Goal: Check status: Check status

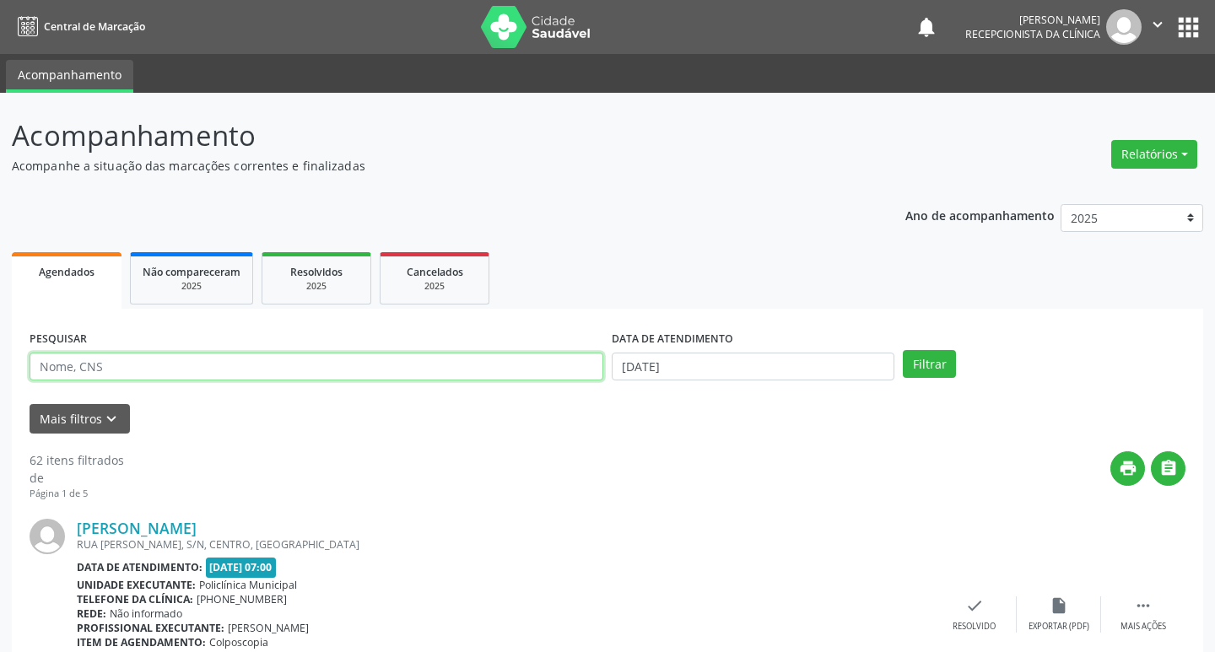
drag, startPoint x: 347, startPoint y: 368, endPoint x: 233, endPoint y: 361, distance: 114.1
click at [337, 368] on input "text" at bounding box center [317, 367] width 574 height 29
type input "paulo"
click at [894, 350] on button "Filtrar" at bounding box center [920, 364] width 53 height 29
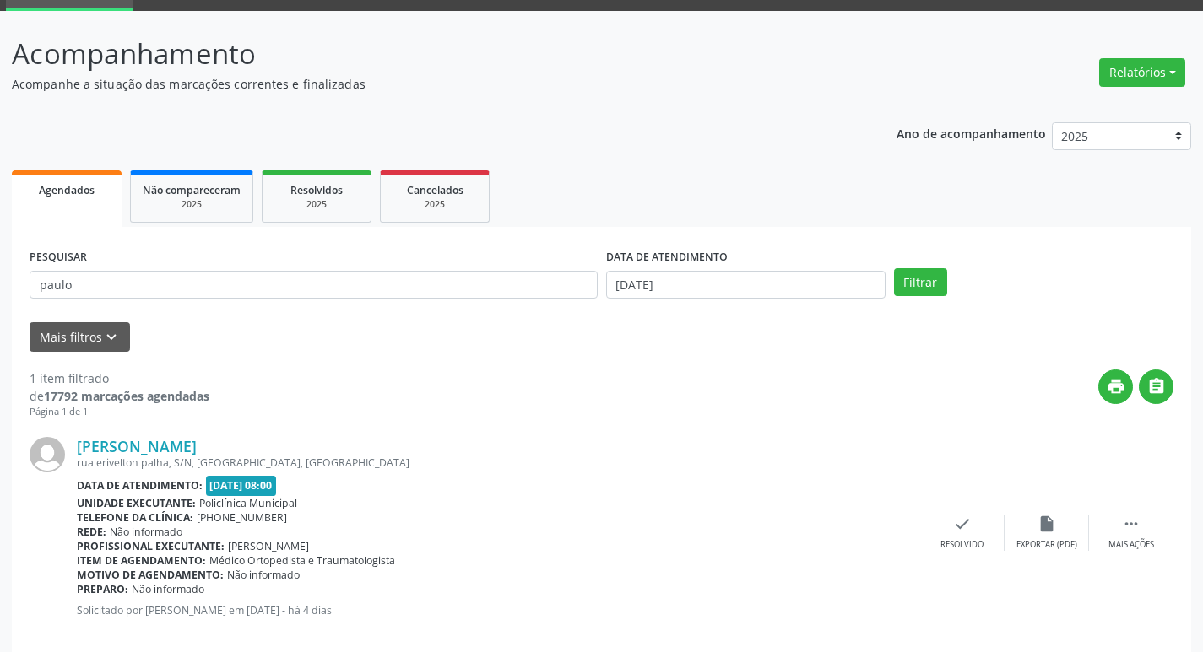
scroll to position [106, 0]
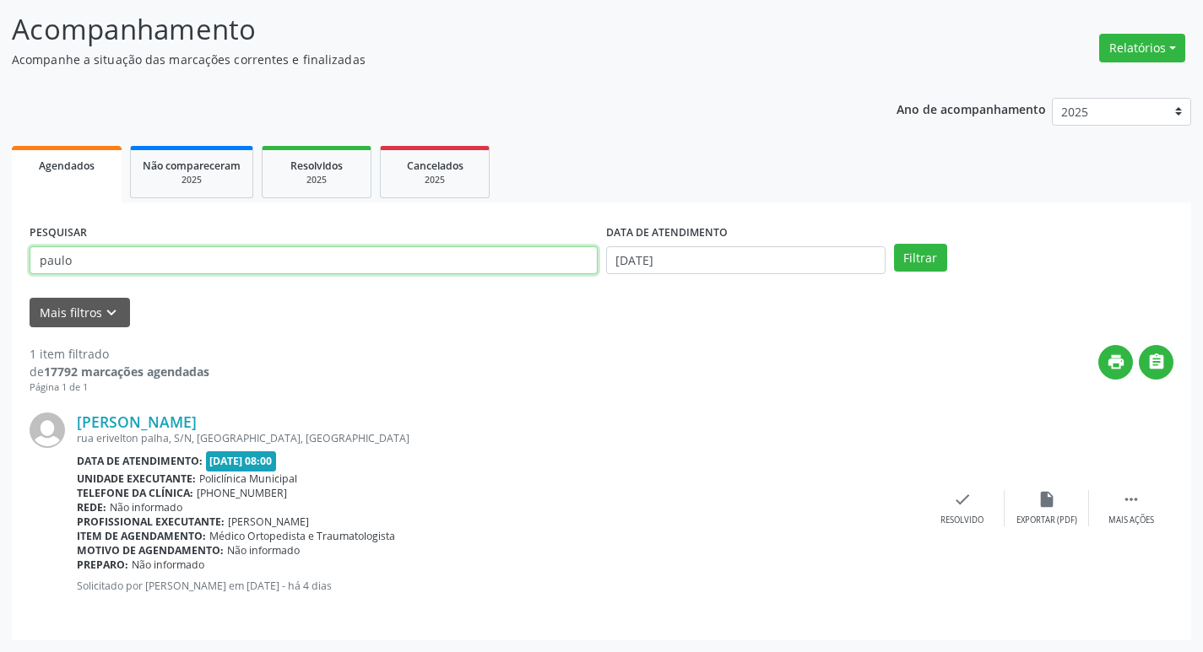
click at [175, 272] on input "paulo" at bounding box center [314, 260] width 568 height 29
click at [894, 244] on button "Filtrar" at bounding box center [920, 258] width 53 height 29
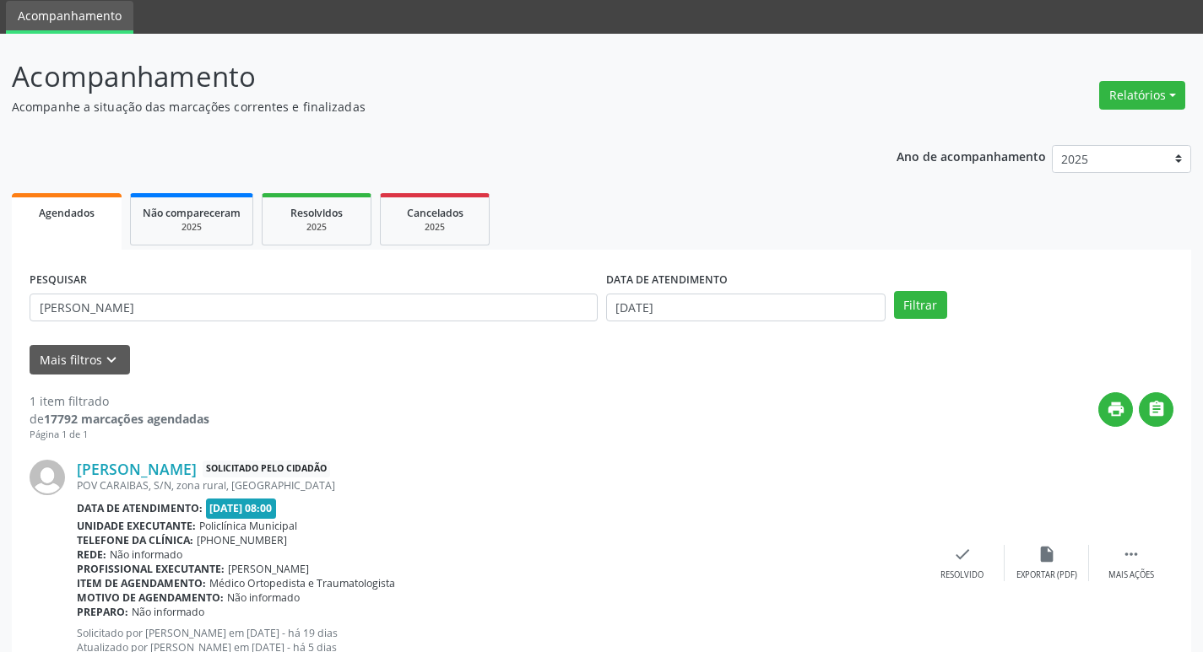
scroll to position [121, 0]
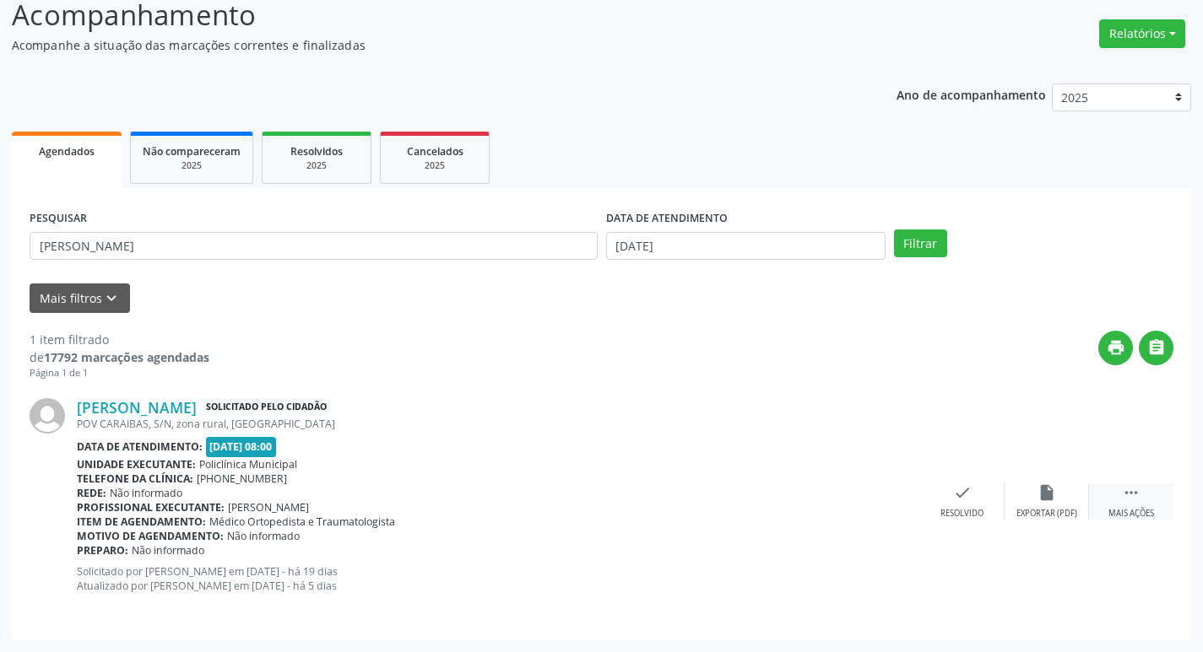
click at [1120, 494] on div " Mais ações" at bounding box center [1131, 502] width 84 height 36
click at [869, 512] on div "Imprimir" at bounding box center [877, 514] width 38 height 12
drag, startPoint x: 36, startPoint y: 199, endPoint x: 62, endPoint y: 230, distance: 39.5
click at [40, 205] on div "PESQUISAR eliza DATA DE ATENDIMENTO 08/09/2025 Filtrar UNIDADE DE REFERÊNCIA Se…" at bounding box center [601, 414] width 1179 height 452
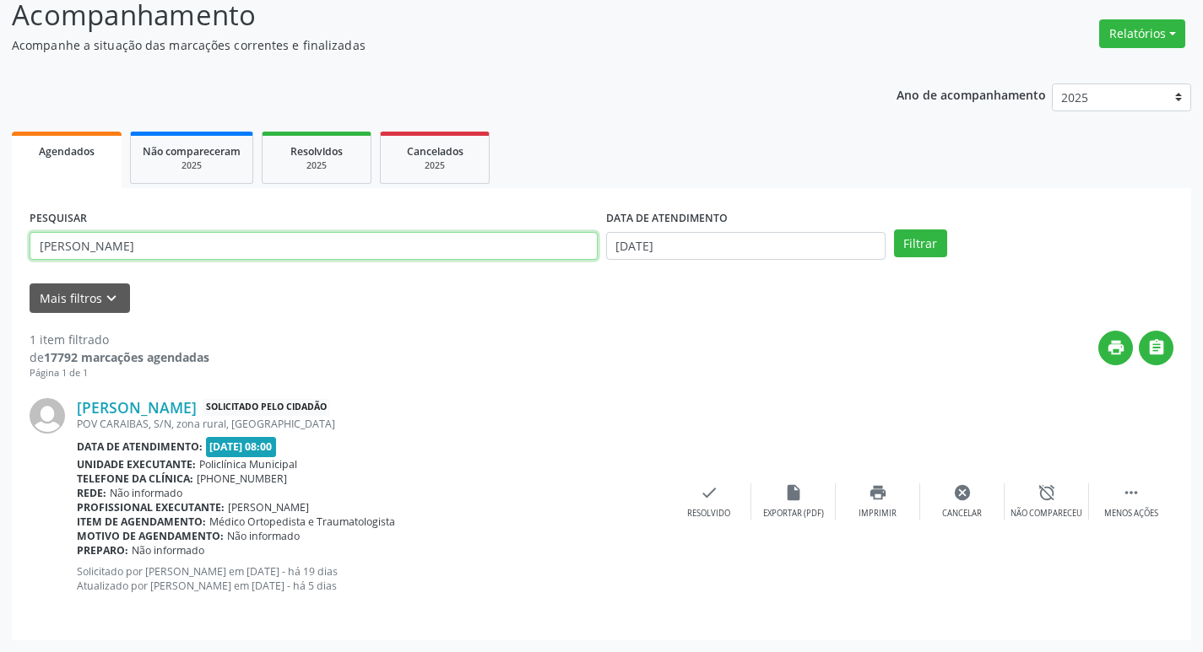
click at [86, 252] on input "eliza" at bounding box center [314, 246] width 568 height 29
click at [894, 230] on button "Filtrar" at bounding box center [920, 244] width 53 height 29
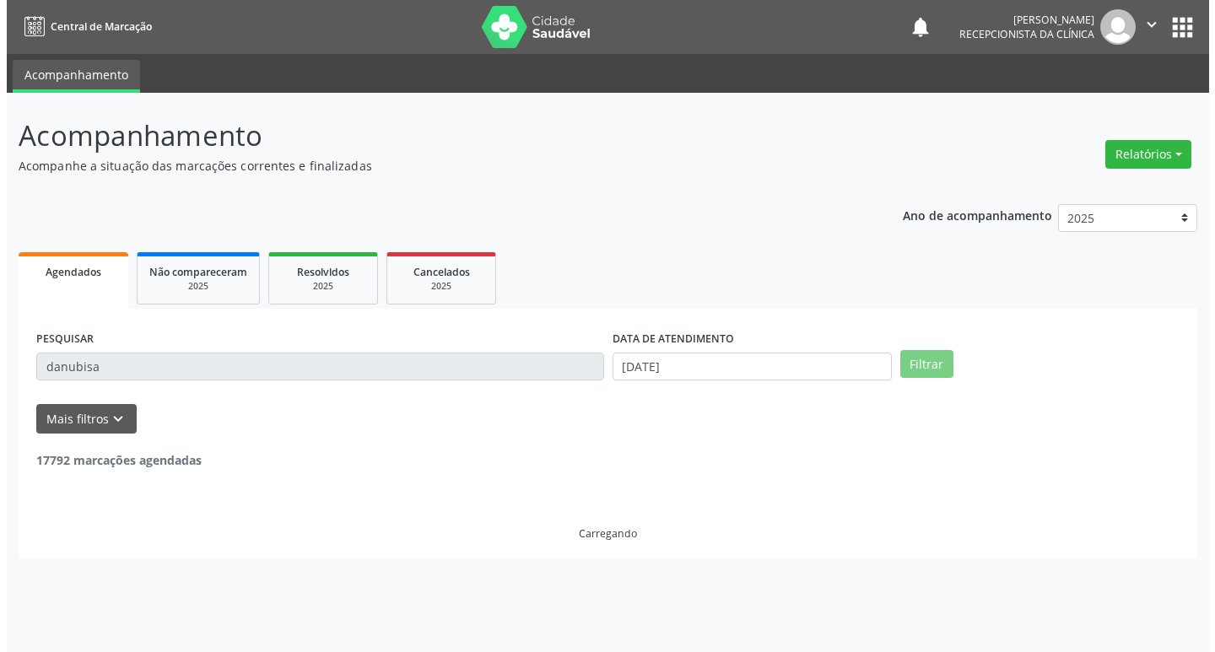
scroll to position [0, 0]
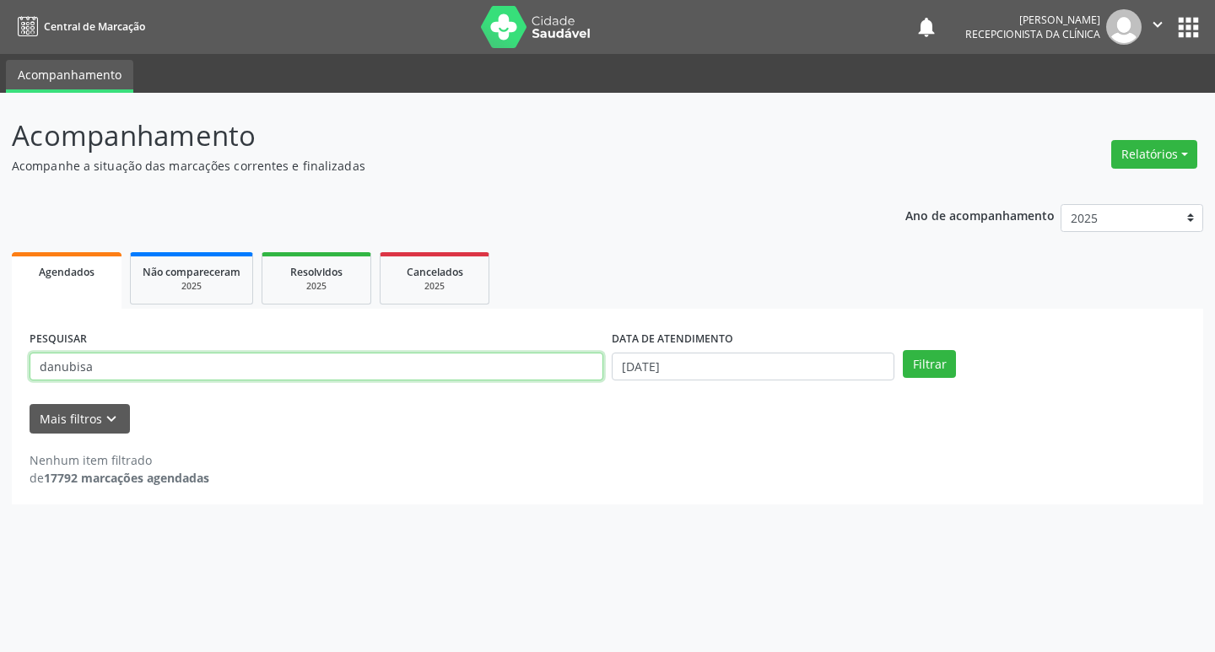
click at [111, 367] on input "danubisa" at bounding box center [317, 367] width 574 height 29
click at [903, 350] on button "Filtrar" at bounding box center [929, 364] width 53 height 29
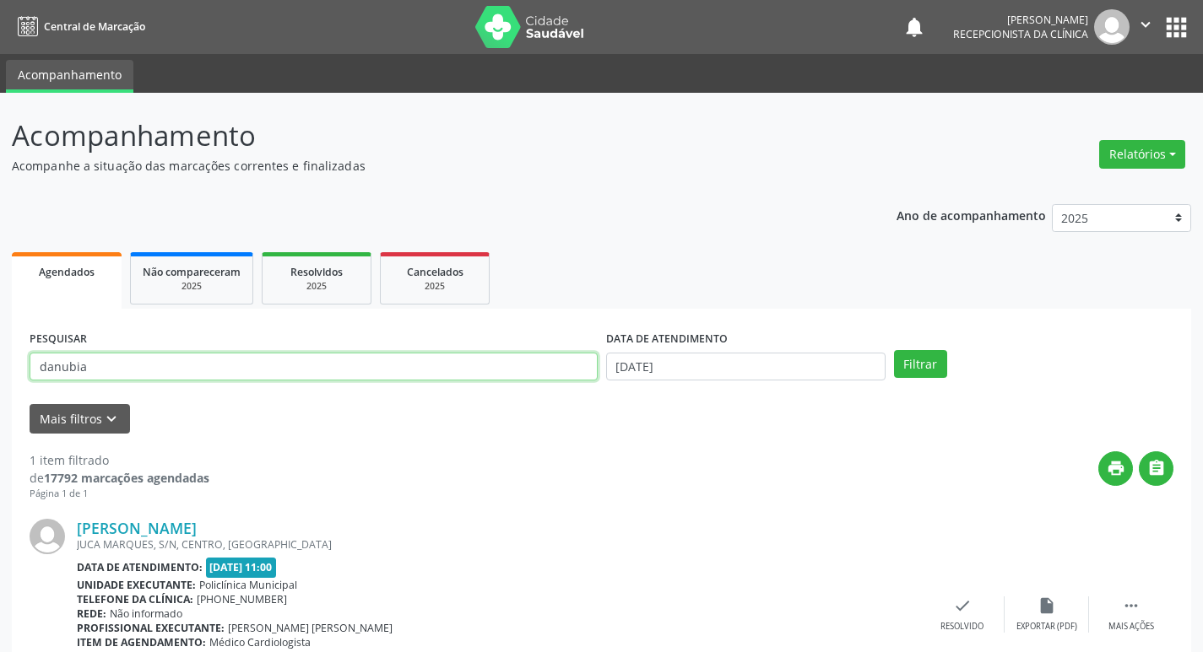
click at [168, 359] on input "danubia" at bounding box center [314, 367] width 568 height 29
click at [168, 358] on input "danubia" at bounding box center [314, 367] width 568 height 29
type input "cice"
click at [894, 350] on button "Filtrar" at bounding box center [920, 364] width 53 height 29
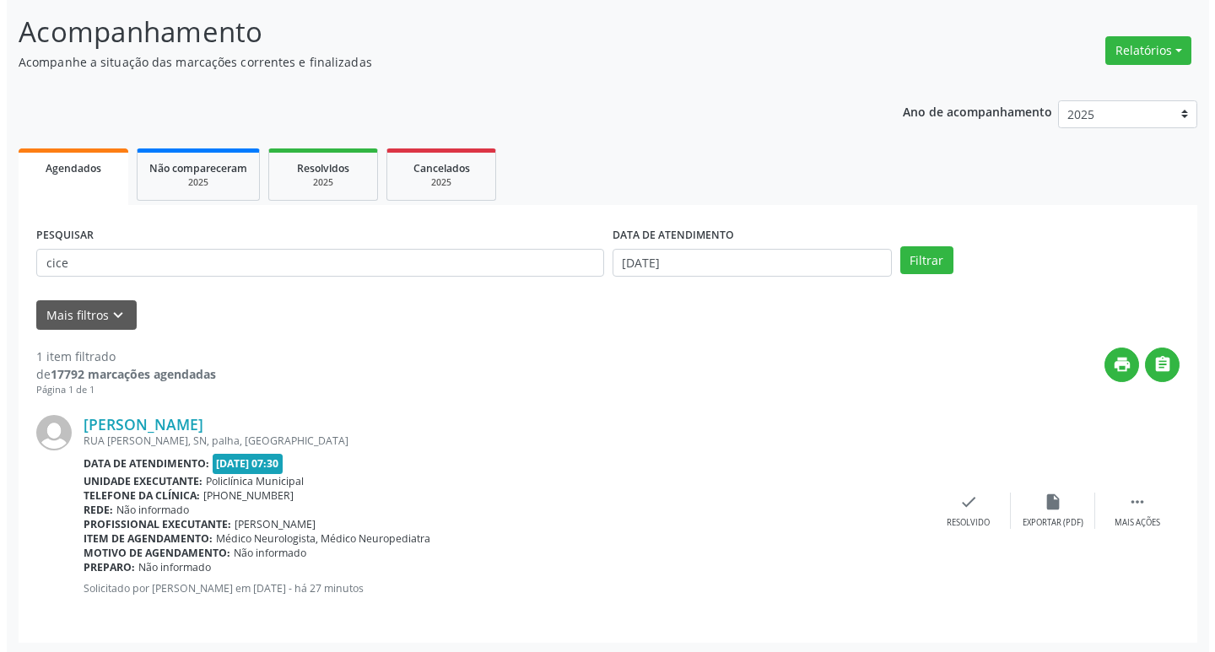
scroll to position [106, 0]
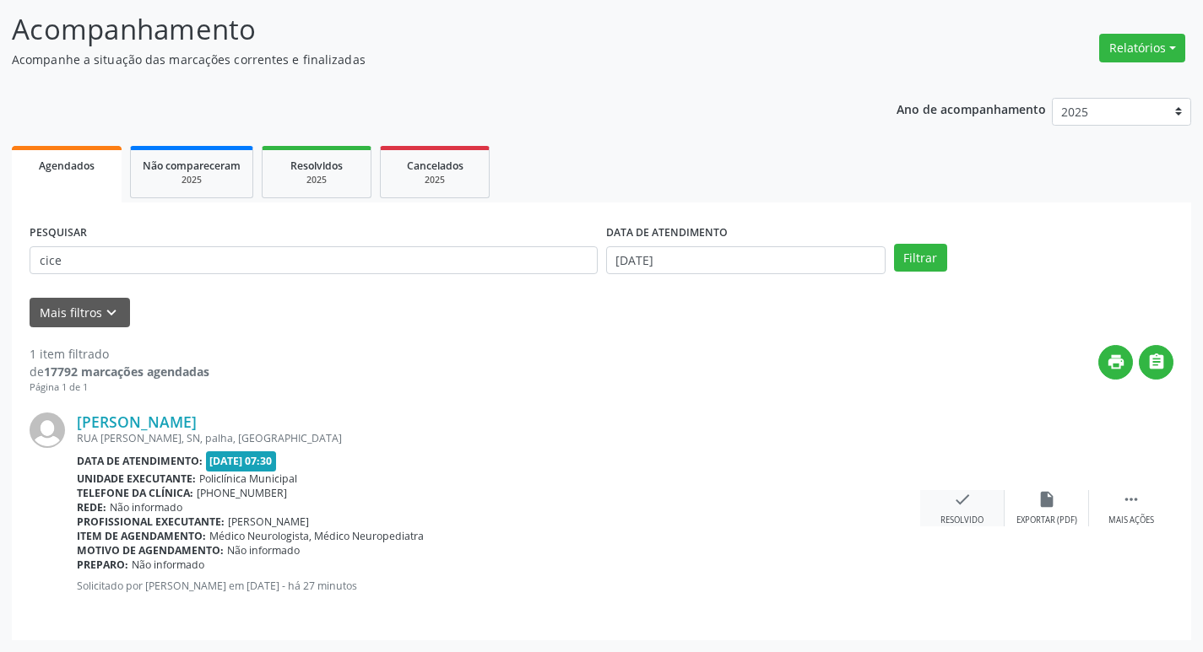
click at [981, 499] on div "check Resolvido" at bounding box center [962, 508] width 84 height 36
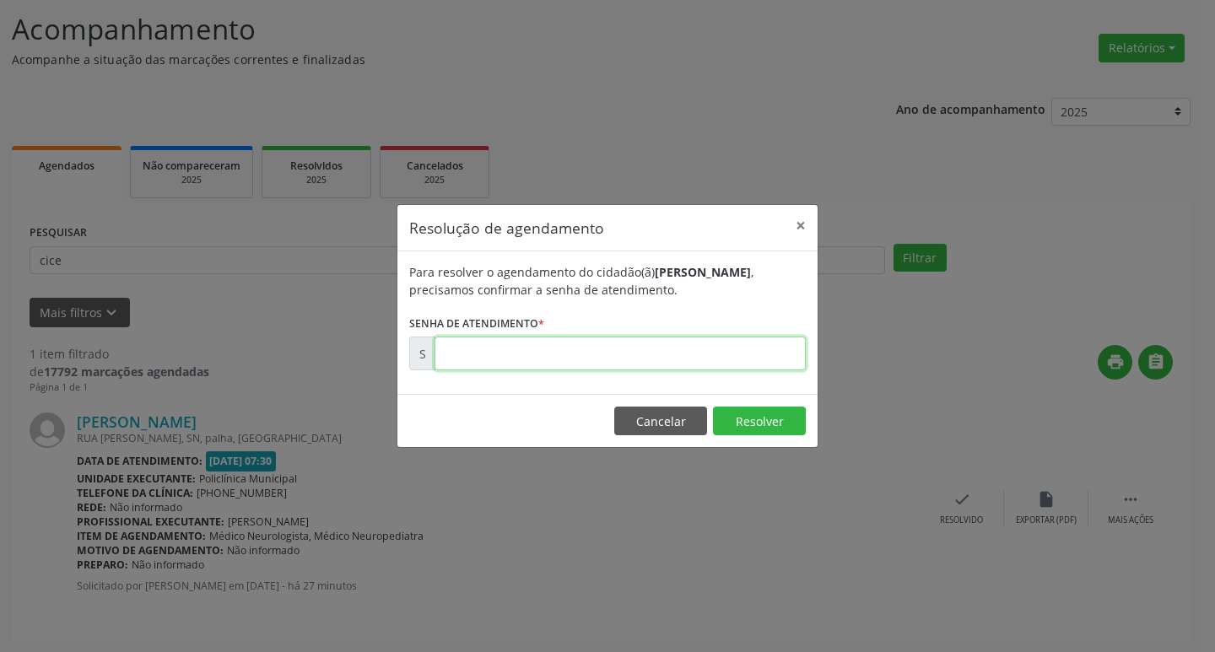
click at [730, 364] on input "text" at bounding box center [620, 354] width 371 height 34
type input "00175692"
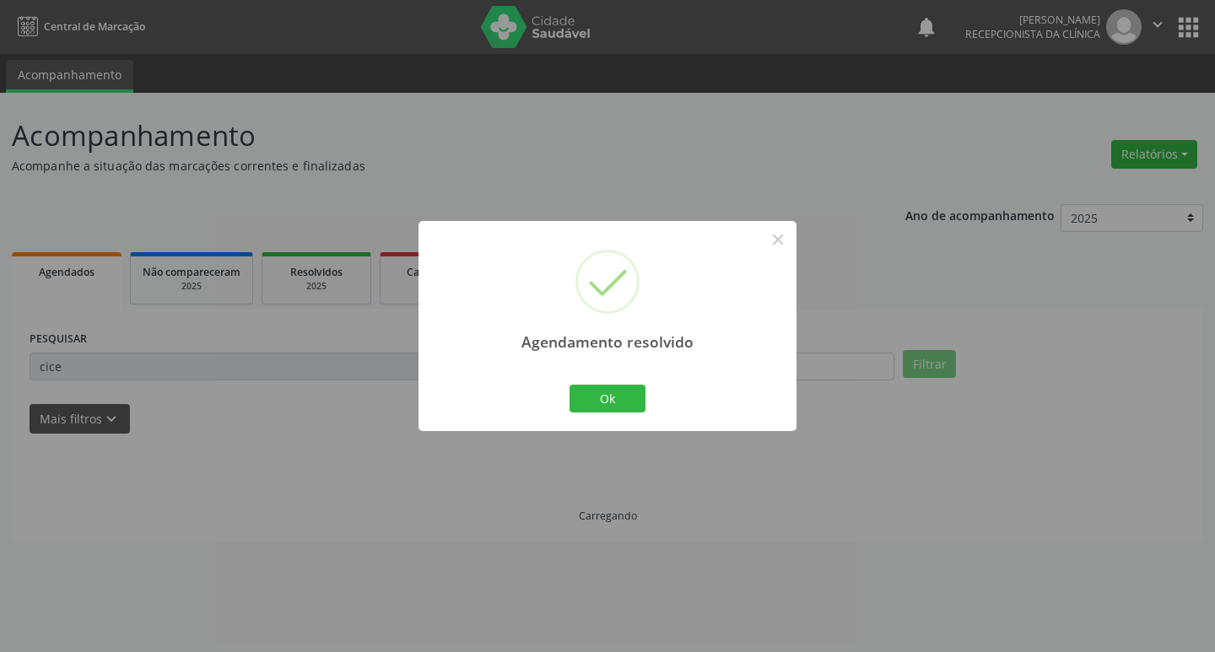
scroll to position [0, 0]
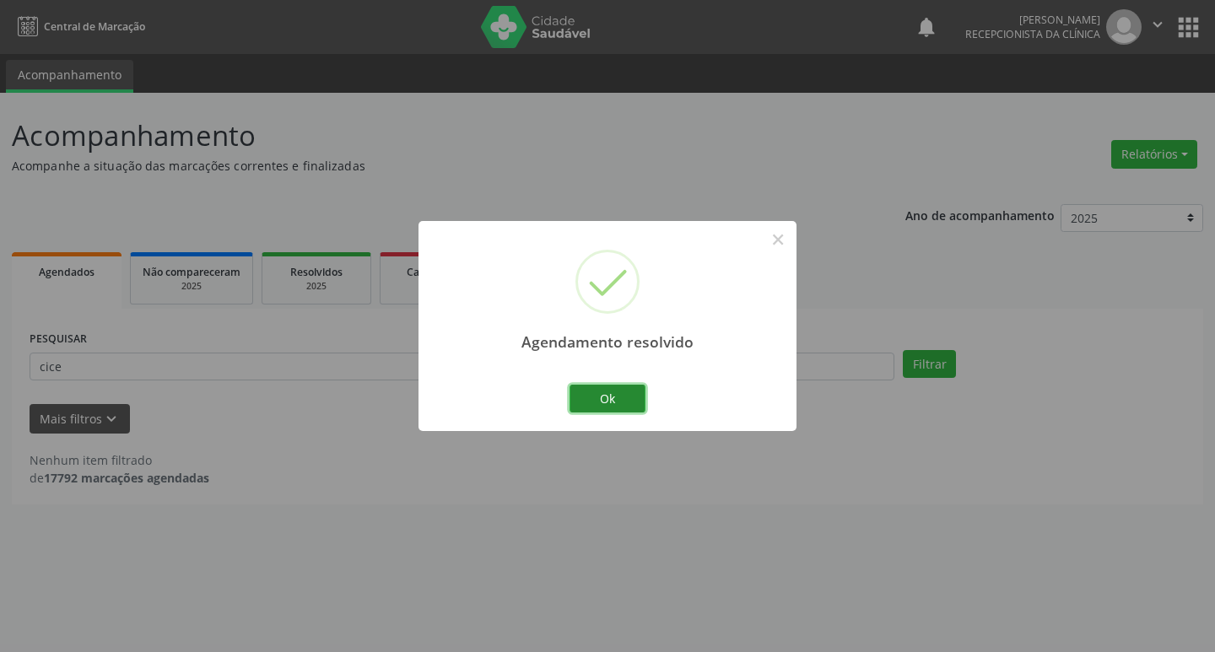
click at [624, 396] on button "Ok" at bounding box center [608, 399] width 76 height 29
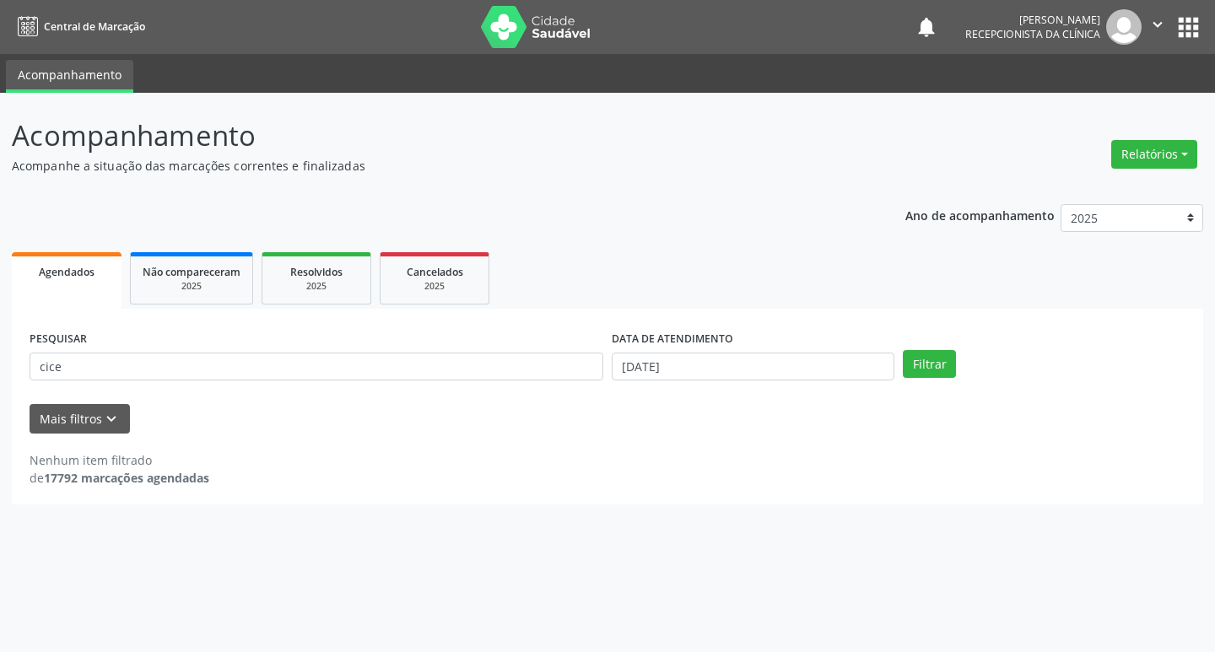
click at [277, 350] on div "PESQUISAR cice" at bounding box center [316, 360] width 582 height 66
click at [278, 360] on input "cice" at bounding box center [317, 367] width 574 height 29
type input "diogo"
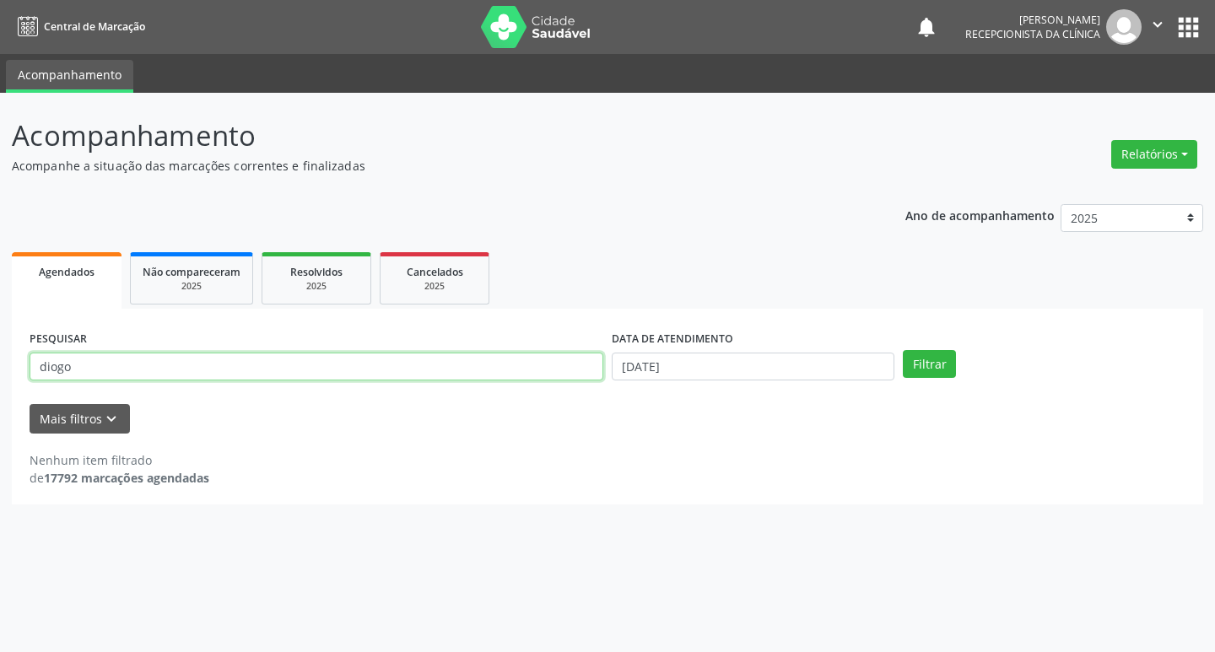
click at [903, 350] on button "Filtrar" at bounding box center [929, 364] width 53 height 29
click at [502, 368] on input "diogo" at bounding box center [317, 367] width 574 height 29
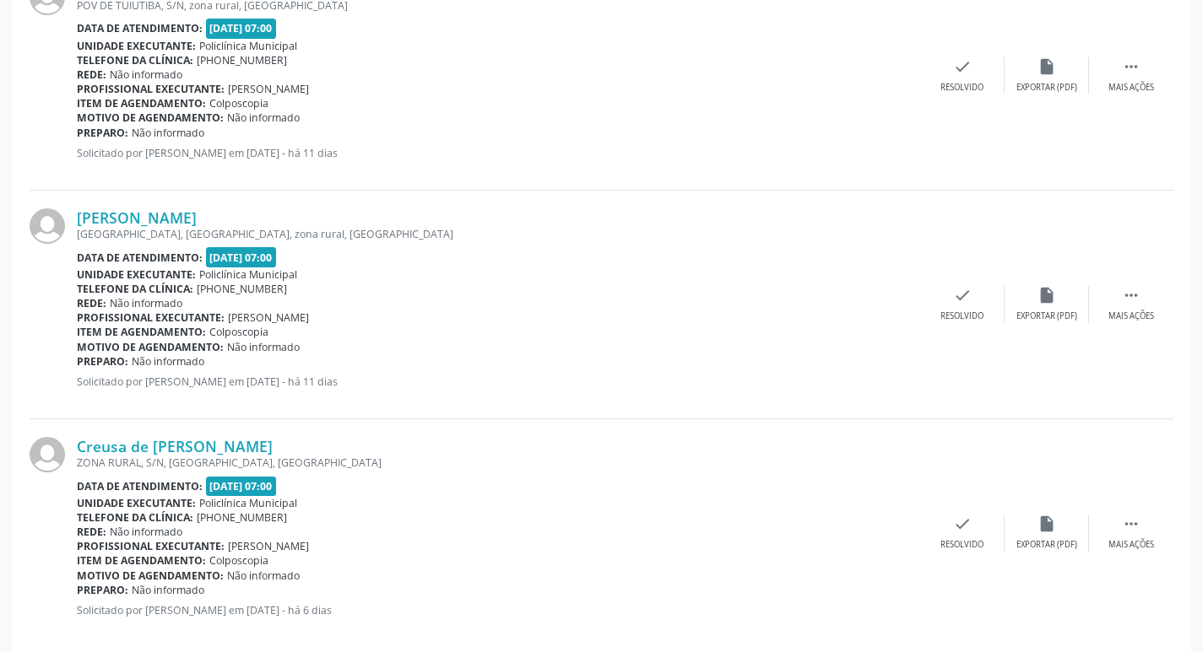
scroll to position [3358, 0]
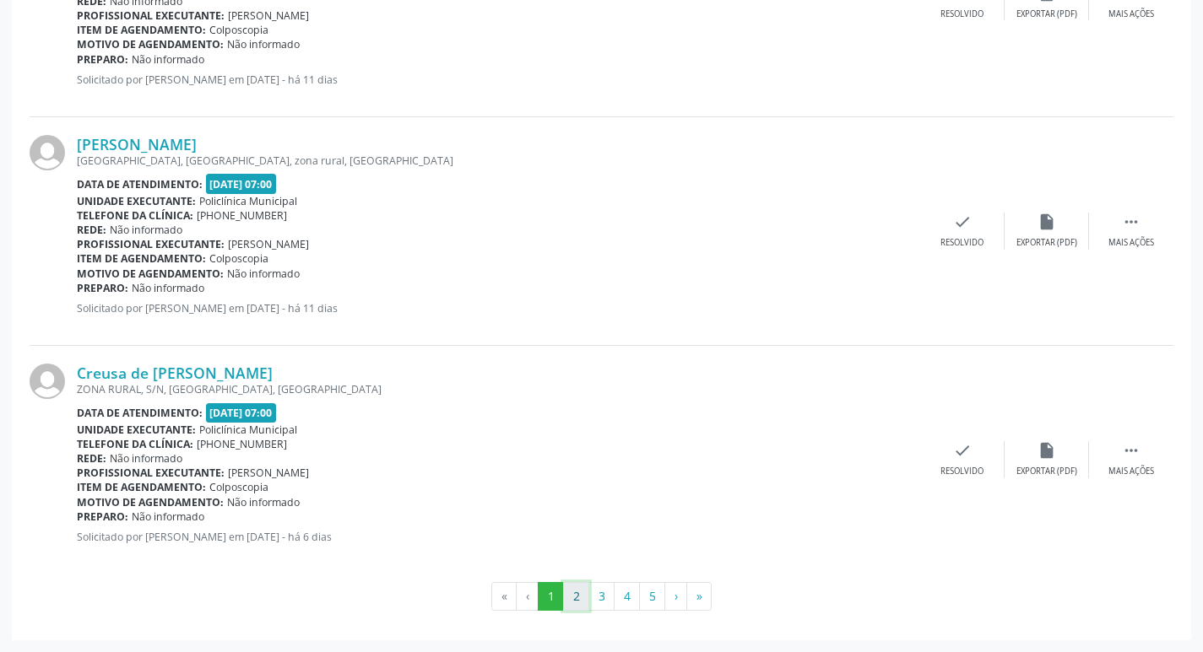
click at [573, 595] on button "2" at bounding box center [576, 596] width 26 height 29
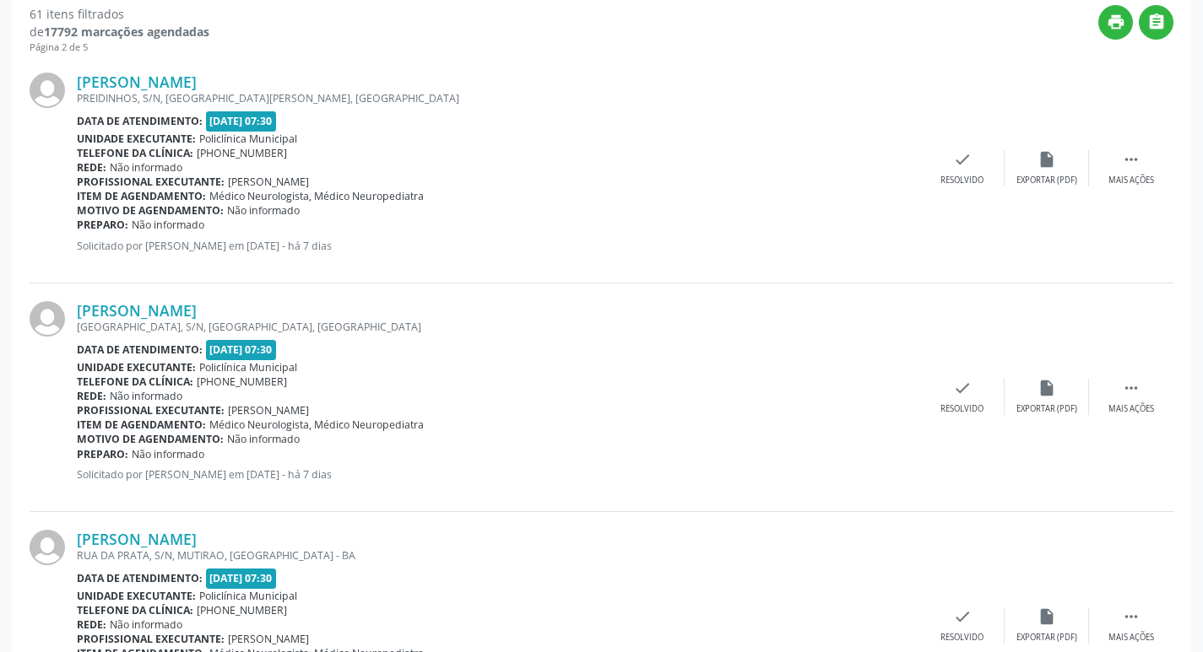
scroll to position [0, 0]
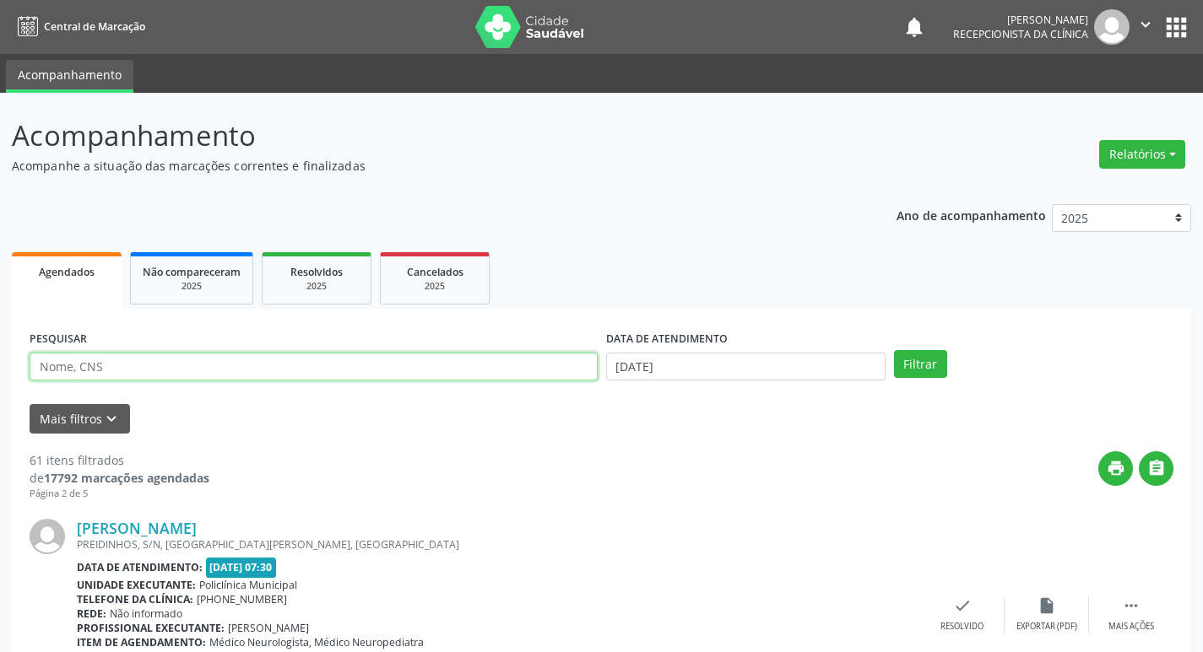
click at [194, 357] on input "text" at bounding box center [314, 367] width 568 height 29
